Goal: Communication & Community: Answer question/provide support

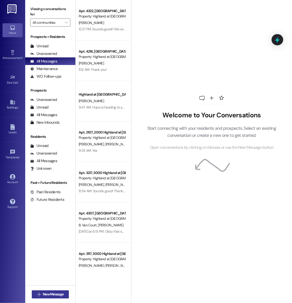
click at [52, 291] on span "New Message" at bounding box center [53, 293] width 21 height 5
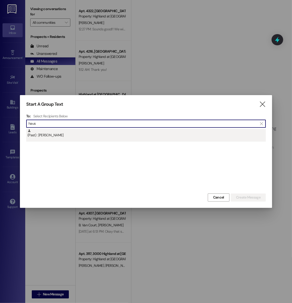
type input "haus"
click at [72, 137] on div "(Past) : Benjamin Hausmann" at bounding box center [147, 133] width 239 height 9
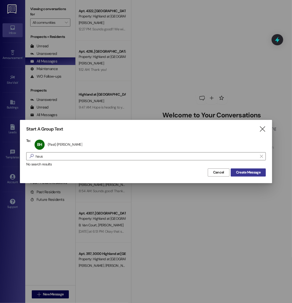
click at [241, 172] on span "Create Message" at bounding box center [248, 171] width 24 height 5
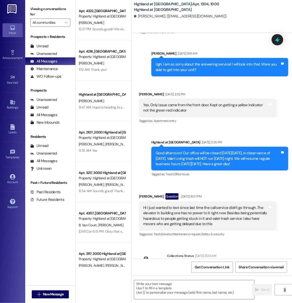
scroll to position [9840, 0]
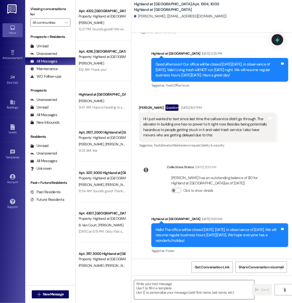
click at [159, 290] on textarea at bounding box center [194, 289] width 120 height 19
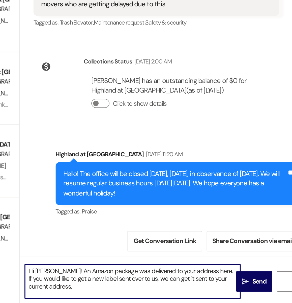
click at [211, 283] on textarea "Hi Ben! An Amazon package was delivered to your address here. If you would like…" at bounding box center [194, 289] width 120 height 19
click at [178, 291] on textarea "Hi Ben! An Amazon package was delivered to your old address here. If you would …" at bounding box center [194, 289] width 120 height 19
click at [178, 287] on textarea "Hi Ben! An Amazon package was delivered to your old address here. If you would …" at bounding box center [194, 289] width 120 height 19
click at [183, 287] on textarea "Hi Ben! An Amazon package was delivered to your old address here. If you would …" at bounding box center [194, 289] width 120 height 19
click at [178, 288] on textarea "Hi Ben! An Amazon package was delivered to your old address here. If you would …" at bounding box center [194, 289] width 120 height 19
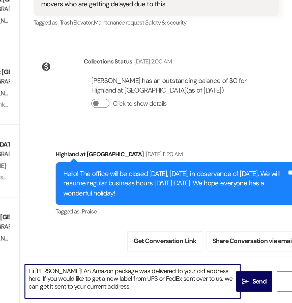
click at [190, 292] on textarea "Hi Ben! An Amazon package was delivered to your old address here. If you would …" at bounding box center [194, 289] width 120 height 19
type textarea "Hi Ben! An Amazon package was delivered to your old address here. If you would …"
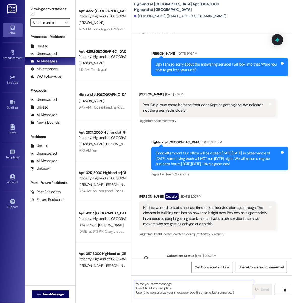
scroll to position [9886, 0]
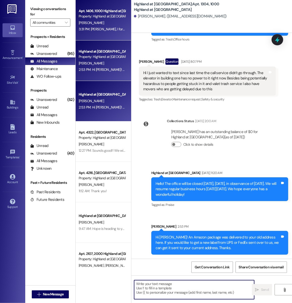
click at [114, 20] on div "[PERSON_NAME]" at bounding box center [102, 23] width 48 height 6
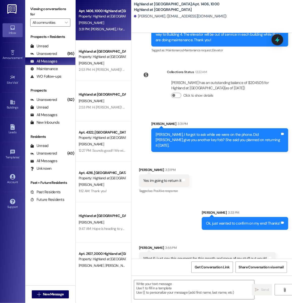
scroll to position [1493, 0]
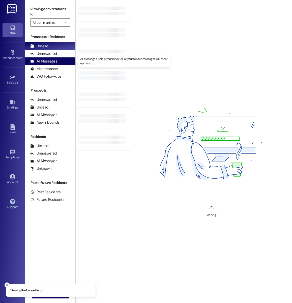
click at [53, 61] on div "All Messages" at bounding box center [43, 61] width 27 height 5
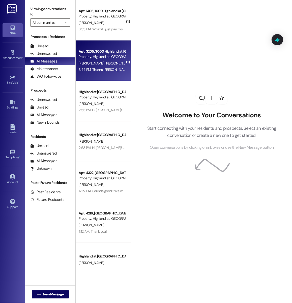
click at [116, 58] on div "Property: Highland at [GEOGRAPHIC_DATA]" at bounding box center [102, 56] width 47 height 5
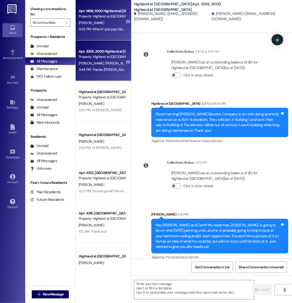
scroll to position [769, 0]
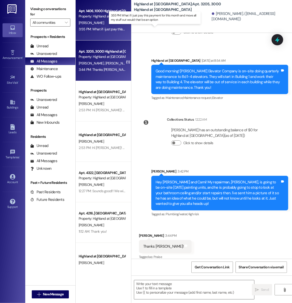
click at [103, 28] on div "3:55 PM: What if i just pay this payment for this month and move all my stuff o…" at bounding box center [156, 29] width 154 height 5
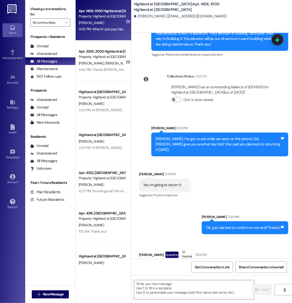
scroll to position [1505, 0]
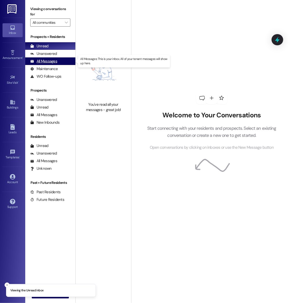
click at [57, 62] on div "All Messages" at bounding box center [43, 61] width 27 height 5
click at [61, 63] on div "All Messages (undefined)" at bounding box center [50, 61] width 50 height 8
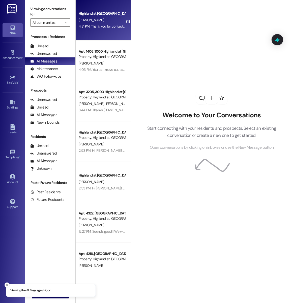
click at [93, 31] on div "Highland at Spring Hill Prospect M. Nargassans 4:31 PM: Thank you for contactin…" at bounding box center [104, 20] width 56 height 40
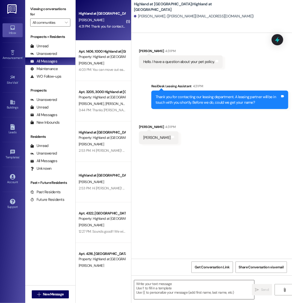
click at [152, 289] on textarea at bounding box center [194, 289] width 120 height 19
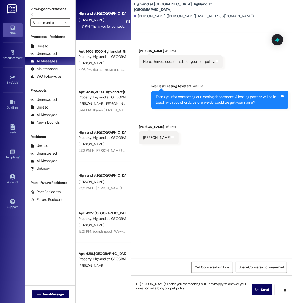
type textarea "Hi Monica! Thank you for reaching out. I am happy to answer your question regar…"
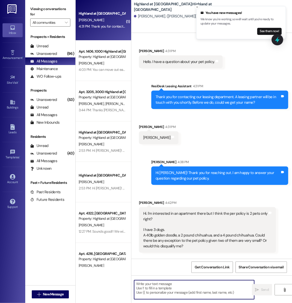
click at [223, 146] on div "Received via SMS Monica Nargassans 4:31 PM Monica Nargassans Tags and notes" at bounding box center [212, 130] width 161 height 35
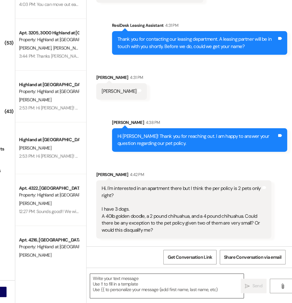
click at [168, 290] on textarea at bounding box center [194, 289] width 120 height 19
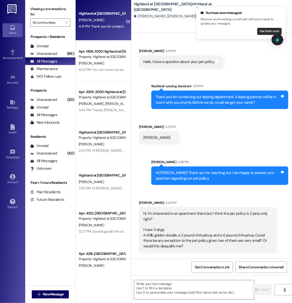
click at [273, 32] on button "See them now!" at bounding box center [270, 31] width 24 height 7
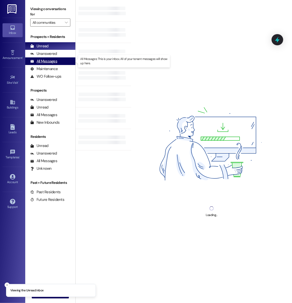
click at [60, 62] on div "All Messages (undefined)" at bounding box center [50, 61] width 50 height 8
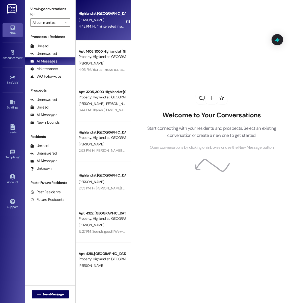
click at [118, 25] on div "4:42 PM: Hi. I'm interested in an apartment there but I think the per policy is…" at bounding box center [290, 26] width 423 height 5
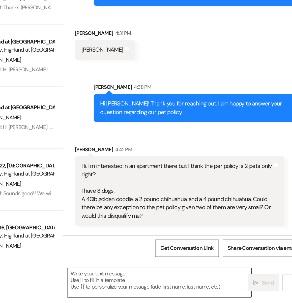
click at [171, 292] on textarea at bounding box center [194, 289] width 120 height 19
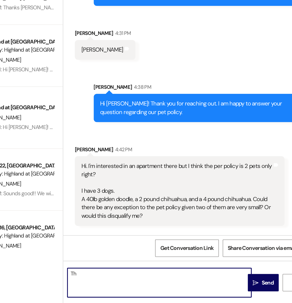
type textarea "T"
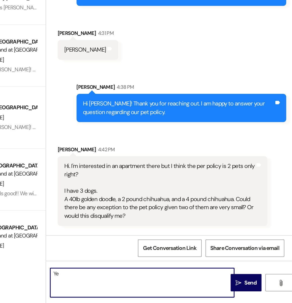
type textarea "Y"
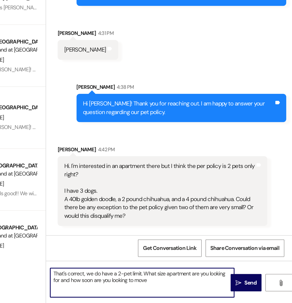
type textarea "That's correct, we do have a 2-pet limit. What size apartment are you looking f…"
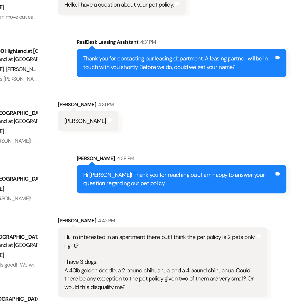
scroll to position [38, 0]
